Goal: Transaction & Acquisition: Purchase product/service

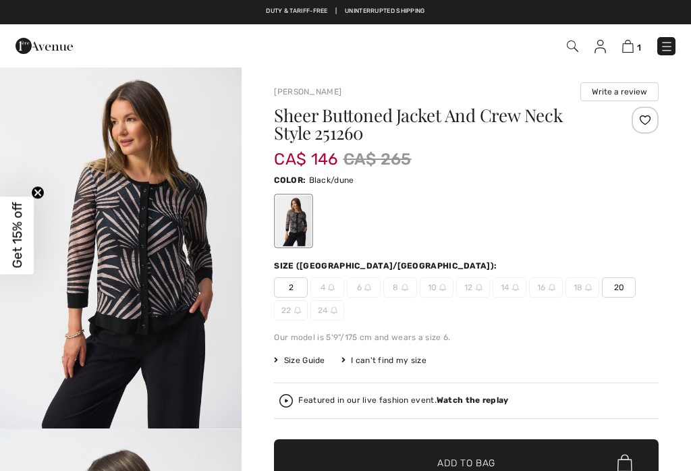
checkbox input "true"
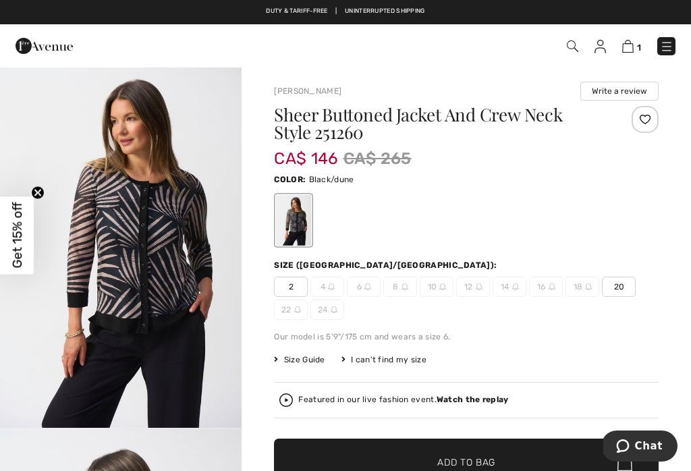
click at [415, 398] on div "Featured in our live fashion event. Watch the replay" at bounding box center [403, 399] width 210 height 9
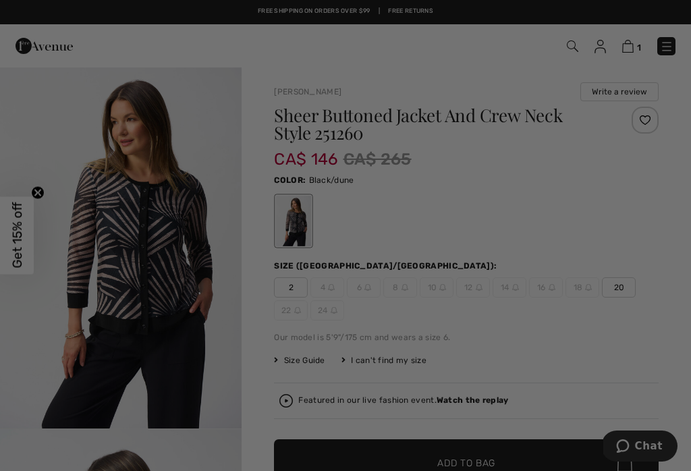
checkbox input "true"
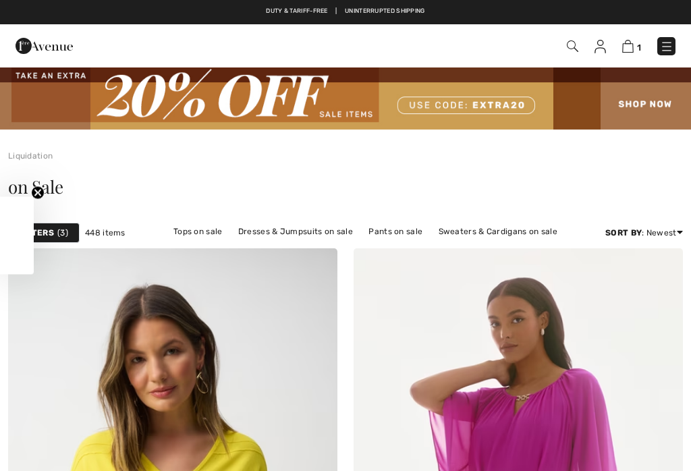
scroll to position [5563, 0]
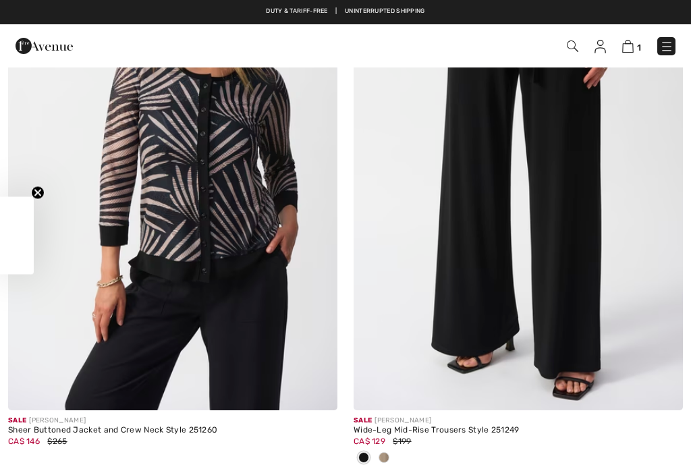
checkbox input "true"
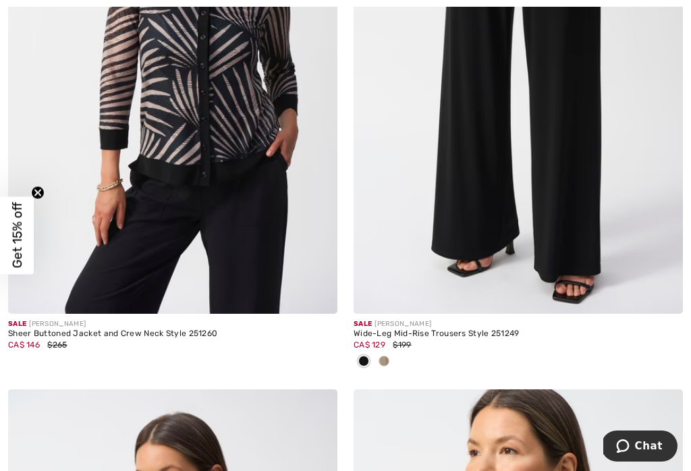
scroll to position [5659, 0]
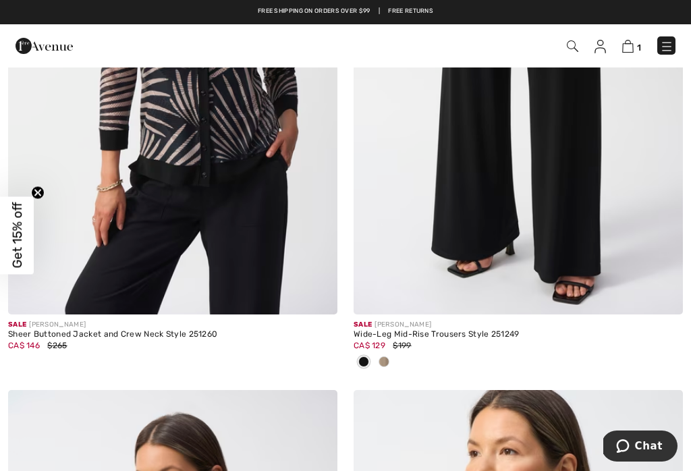
click at [386, 356] on span at bounding box center [383, 361] width 11 height 11
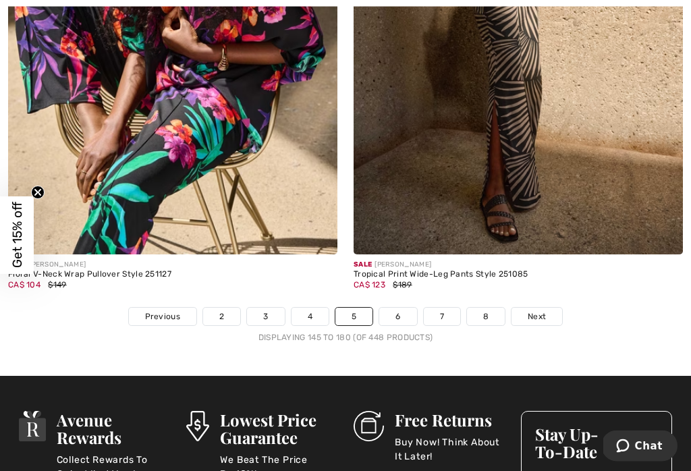
scroll to position [10291, 0]
click at [403, 314] on link "6" at bounding box center [397, 317] width 37 height 18
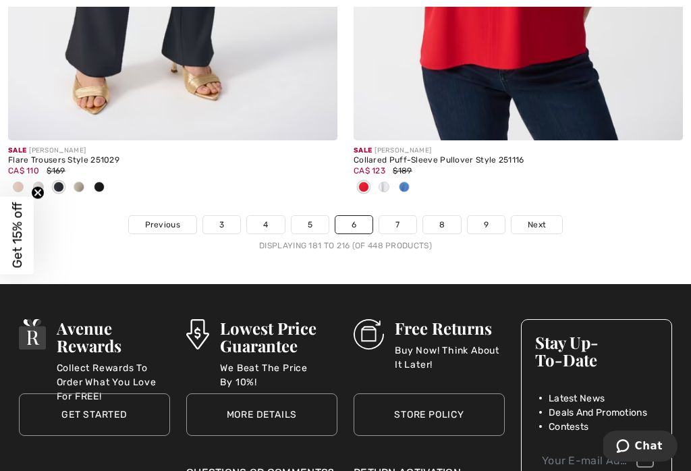
scroll to position [10448, 0]
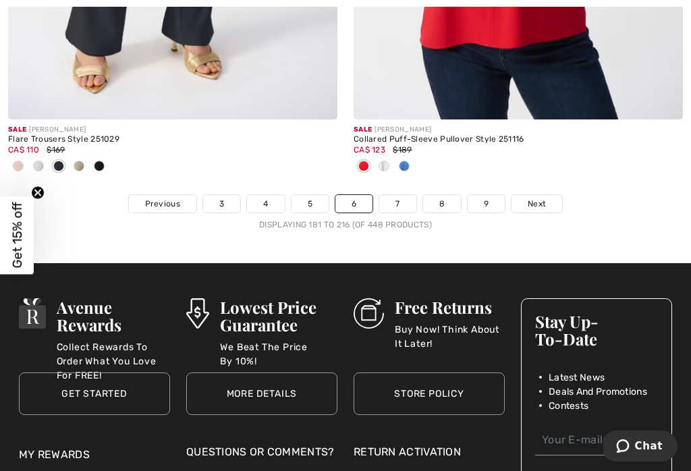
click at [392, 195] on link "7" at bounding box center [397, 204] width 36 height 18
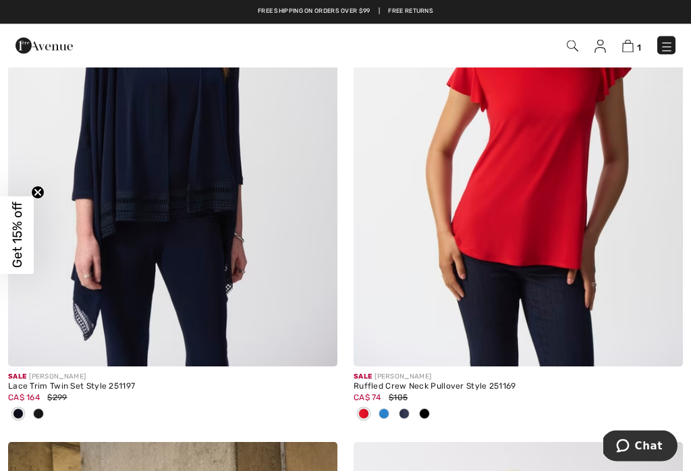
scroll to position [1513, 0]
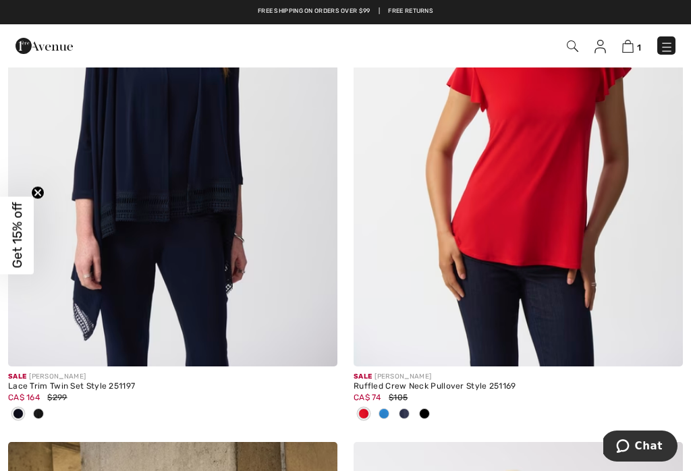
click at [143, 204] on img at bounding box center [172, 120] width 329 height 494
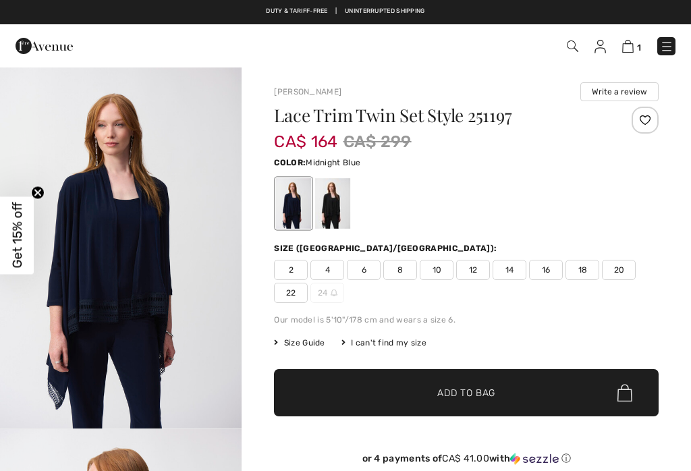
checkbox input "true"
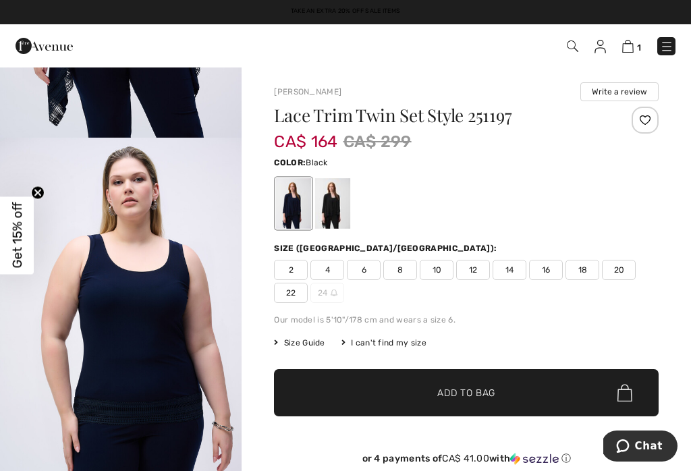
click at [339, 198] on div at bounding box center [332, 203] width 35 height 51
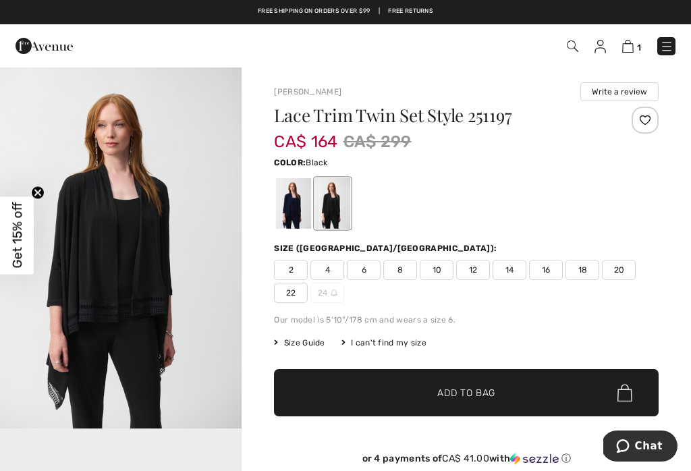
click at [583, 268] on span "18" at bounding box center [582, 270] width 34 height 20
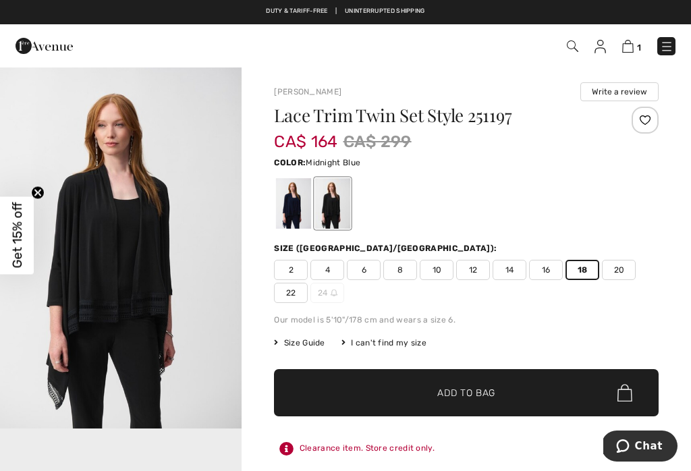
click at [297, 200] on div at bounding box center [293, 203] width 35 height 51
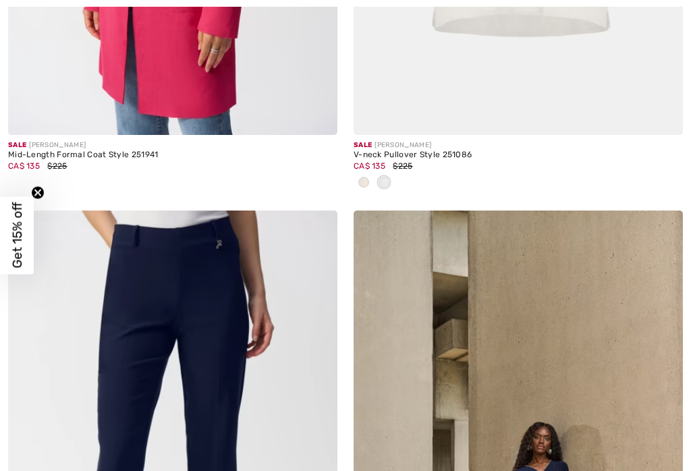
checkbox input "true"
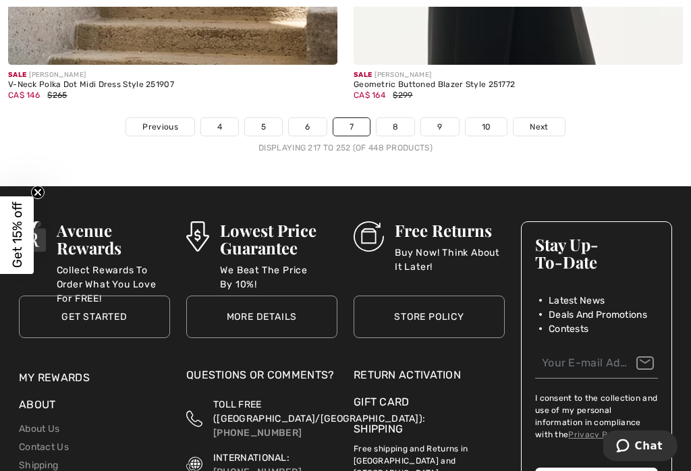
scroll to position [10548, 0]
click at [219, 118] on link "4" at bounding box center [219, 127] width 37 height 18
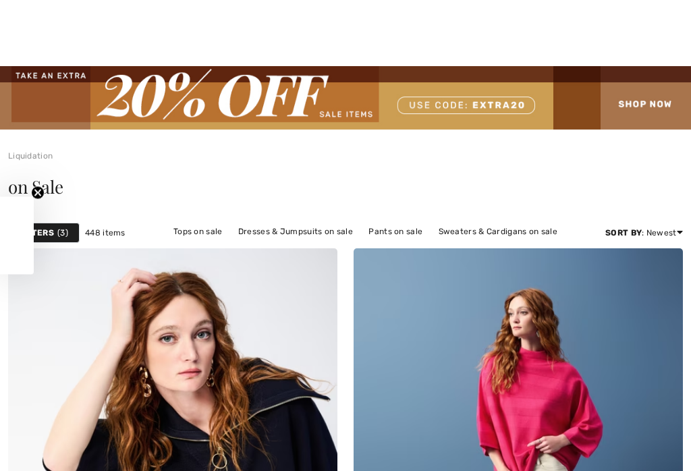
scroll to position [1279, 0]
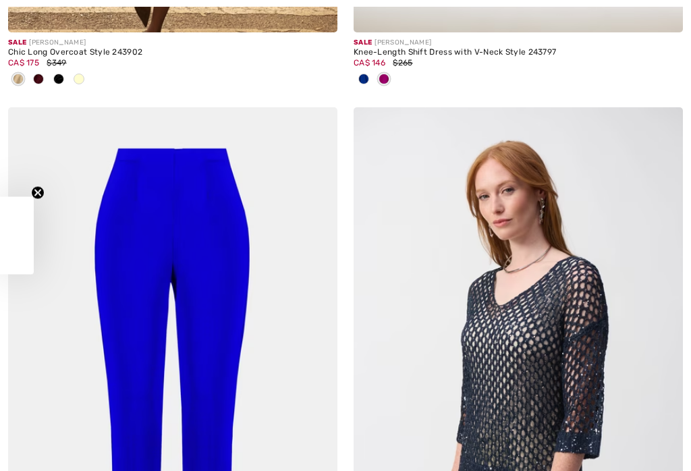
checkbox input "true"
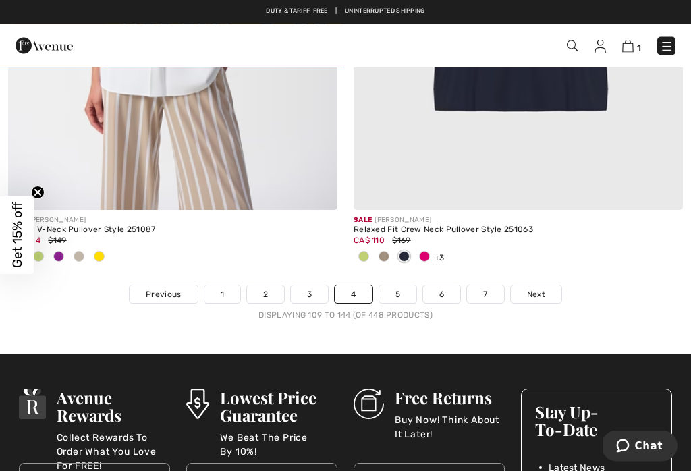
scroll to position [10312, 0]
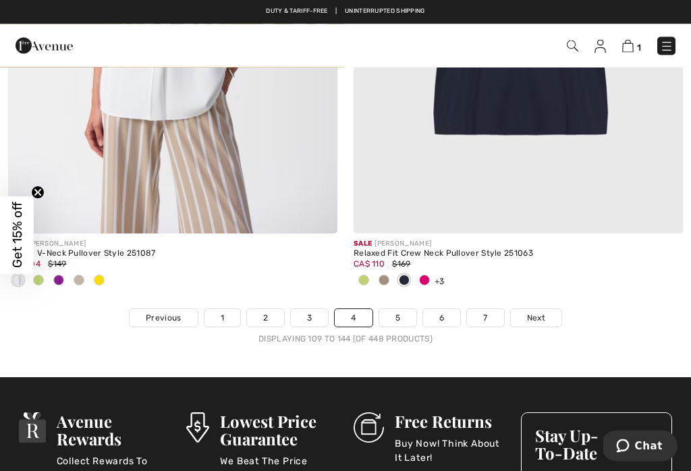
click at [316, 310] on link "3" at bounding box center [309, 319] width 37 height 18
click at [322, 311] on link "3" at bounding box center [309, 319] width 37 height 18
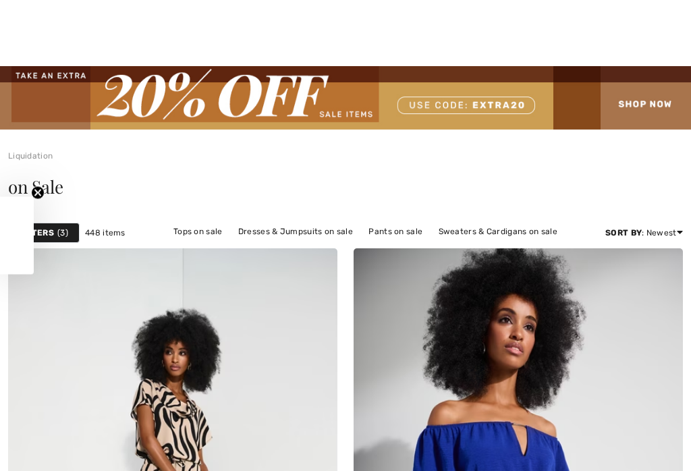
scroll to position [1281, 0]
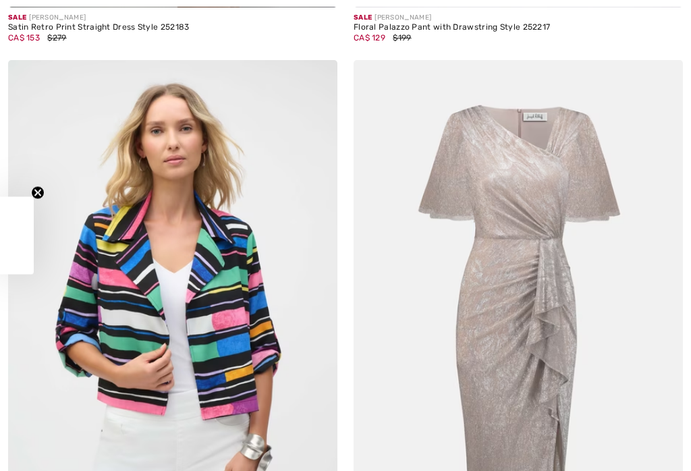
checkbox input "true"
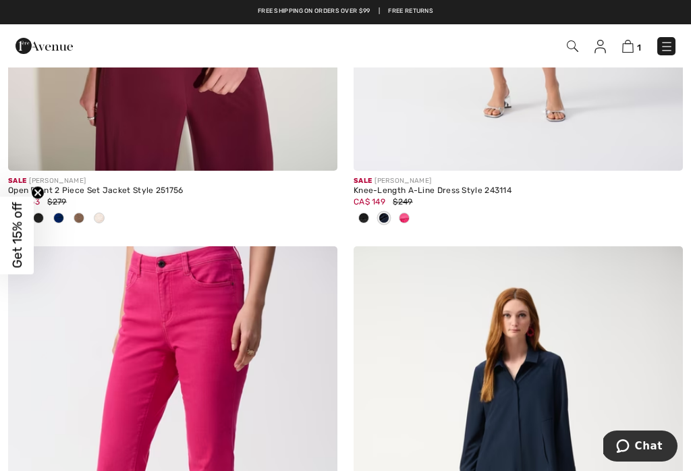
scroll to position [9697, 0]
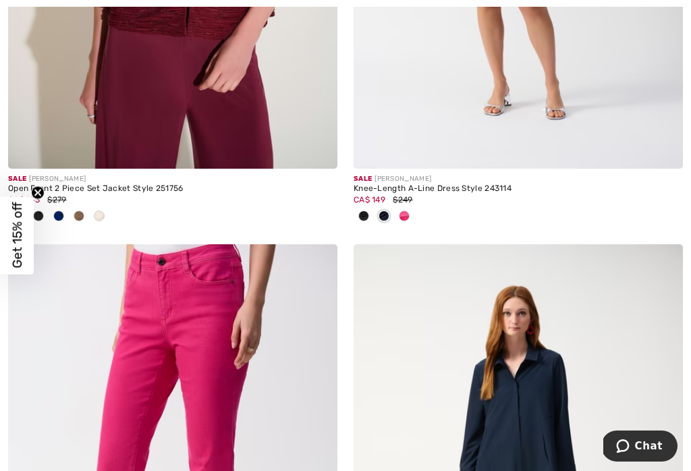
click at [250, 184] on div "Open Front 2 Piece Set Jacket Style 251756" at bounding box center [172, 188] width 329 height 9
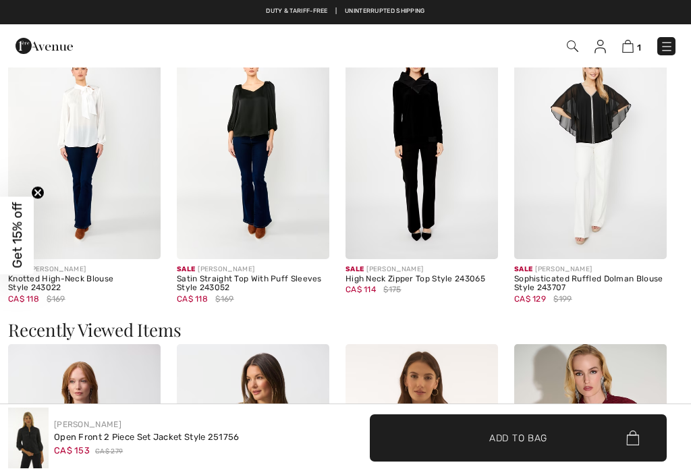
checkbox input "true"
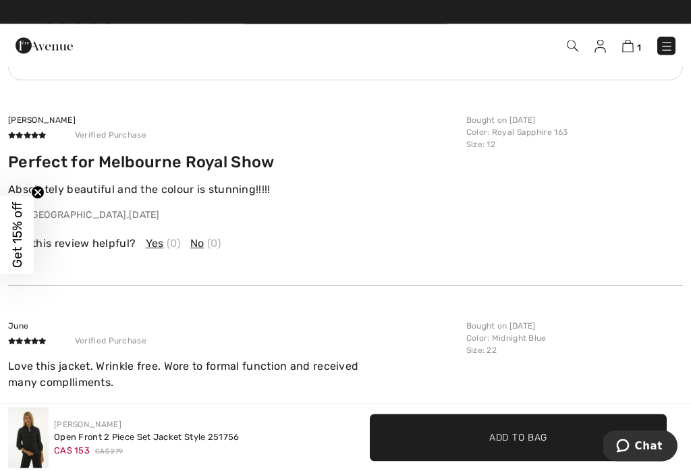
scroll to position [1869, 0]
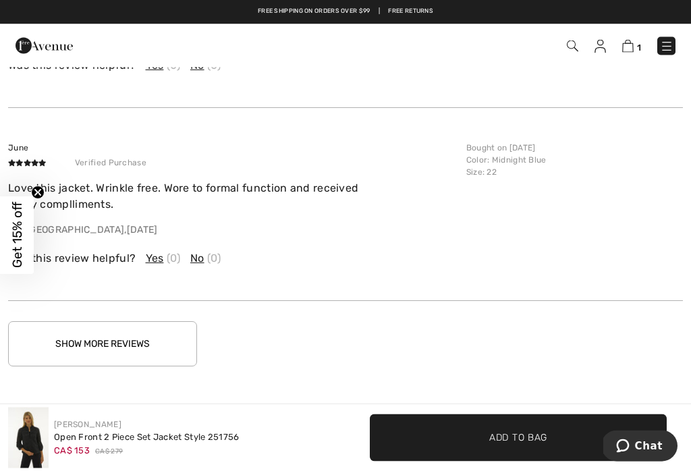
click at [80, 343] on button "Show More Reviews" at bounding box center [102, 344] width 189 height 45
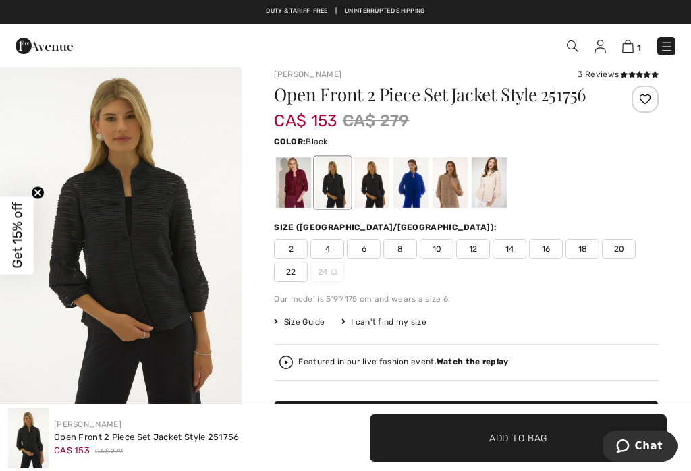
scroll to position [13, 0]
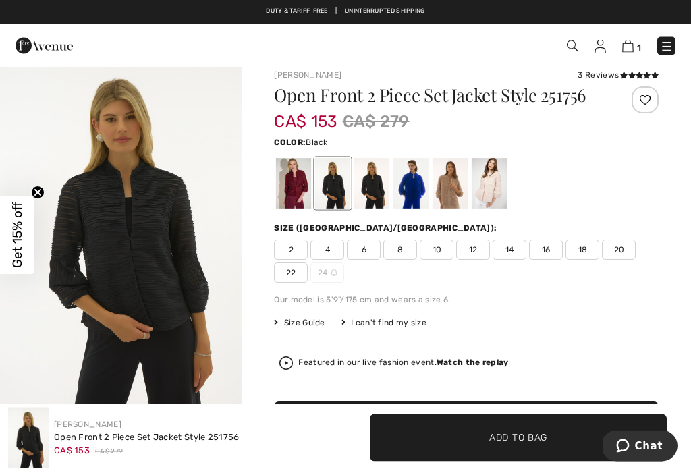
click at [486, 357] on div "Featured in our live fashion event. Watch the replay" at bounding box center [466, 363] width 374 height 13
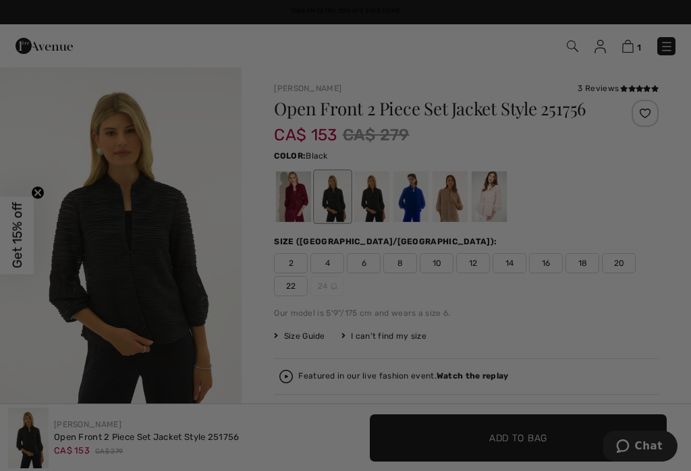
scroll to position [0, 0]
checkbox input "true"
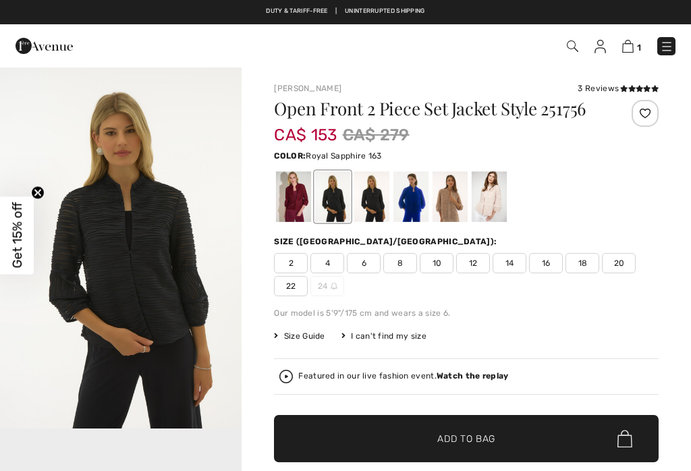
checkbox input "true"
click at [626, 270] on span "20" at bounding box center [619, 263] width 34 height 20
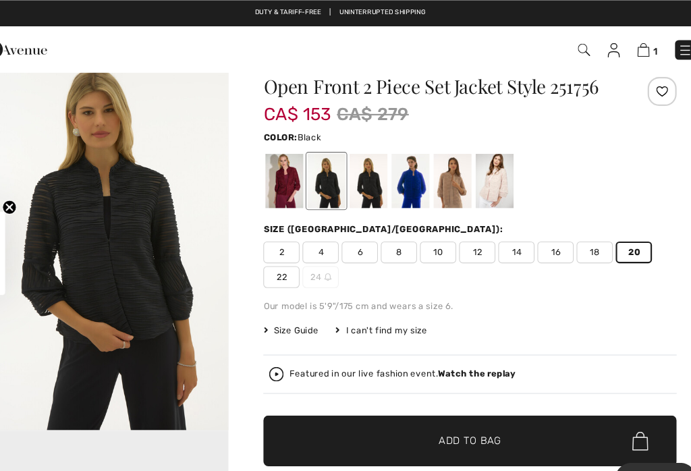
scroll to position [28, 0]
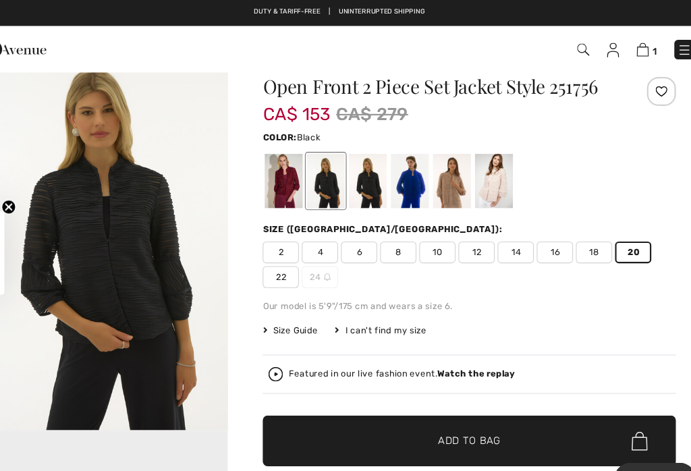
click at [481, 408] on span "✔ Added to Bag Add to Bag" at bounding box center [466, 409] width 384 height 47
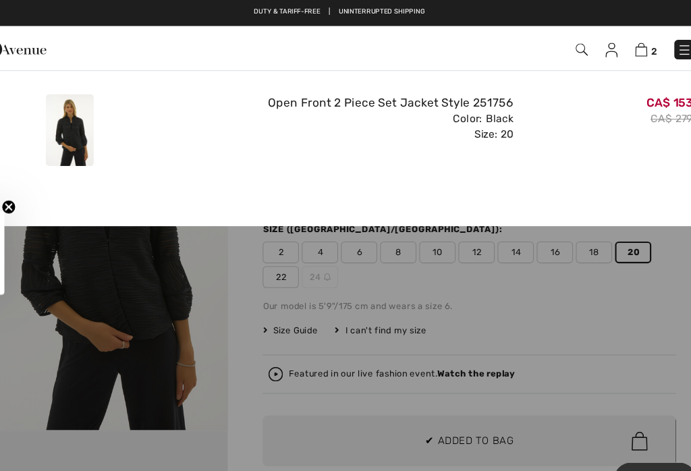
scroll to position [0, 0]
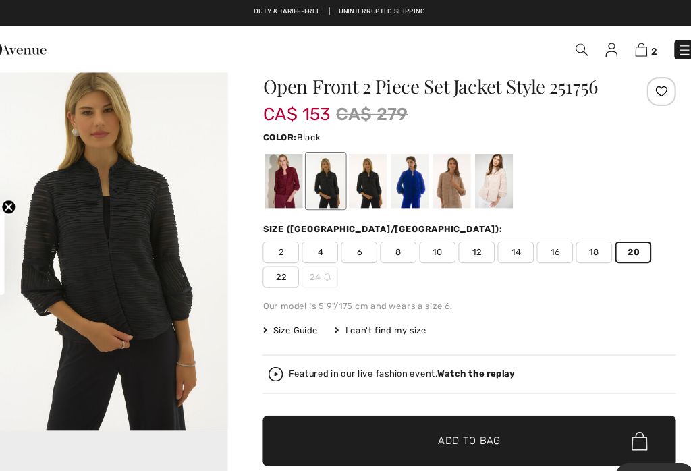
click at [620, 49] on img at bounding box center [625, 46] width 11 height 13
